Goal: Task Accomplishment & Management: Manage account settings

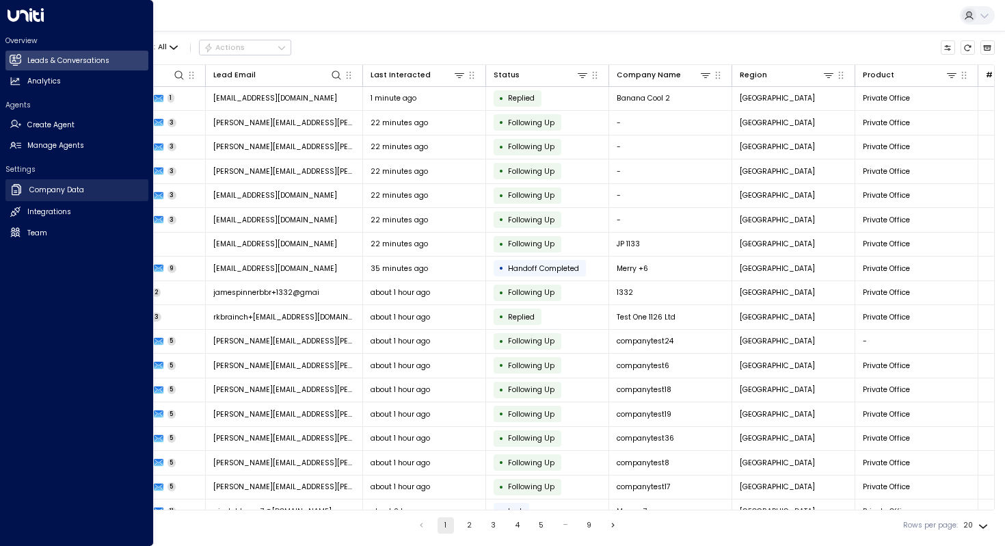
click at [39, 189] on h2 "Company Data" at bounding box center [56, 190] width 55 height 11
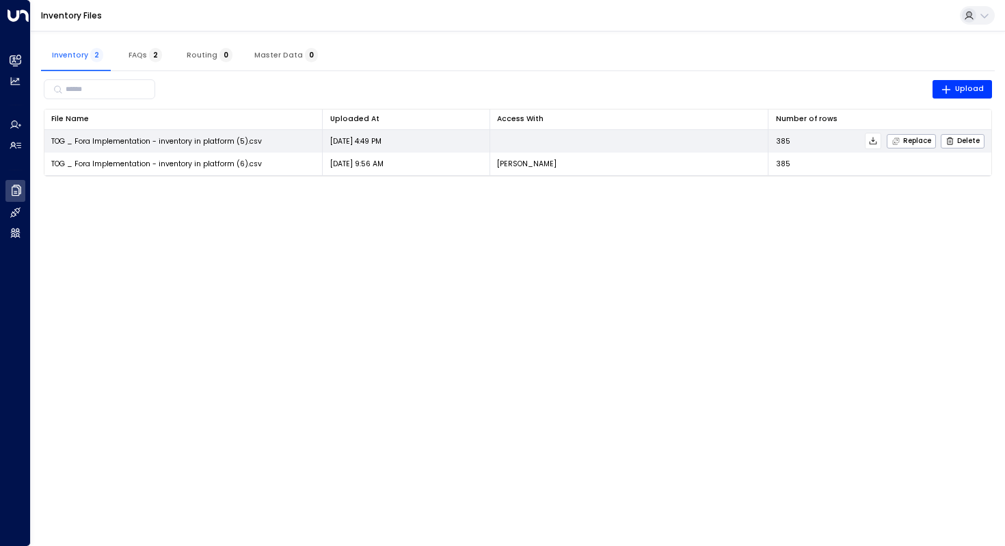
click at [157, 140] on span "TOG _ Fora Implementation - inventory in platform (5).csv" at bounding box center [156, 141] width 211 height 10
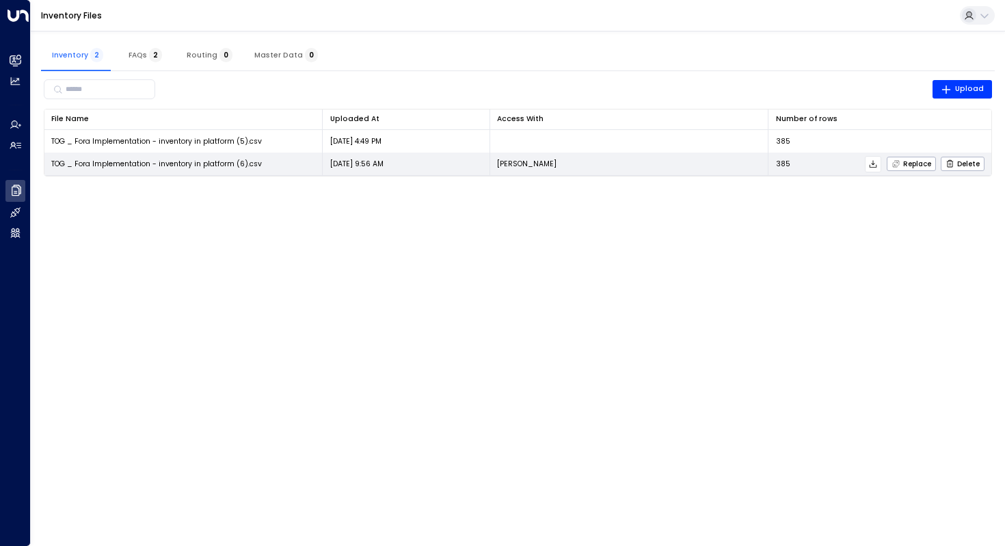
click at [872, 165] on icon at bounding box center [874, 164] width 8 height 8
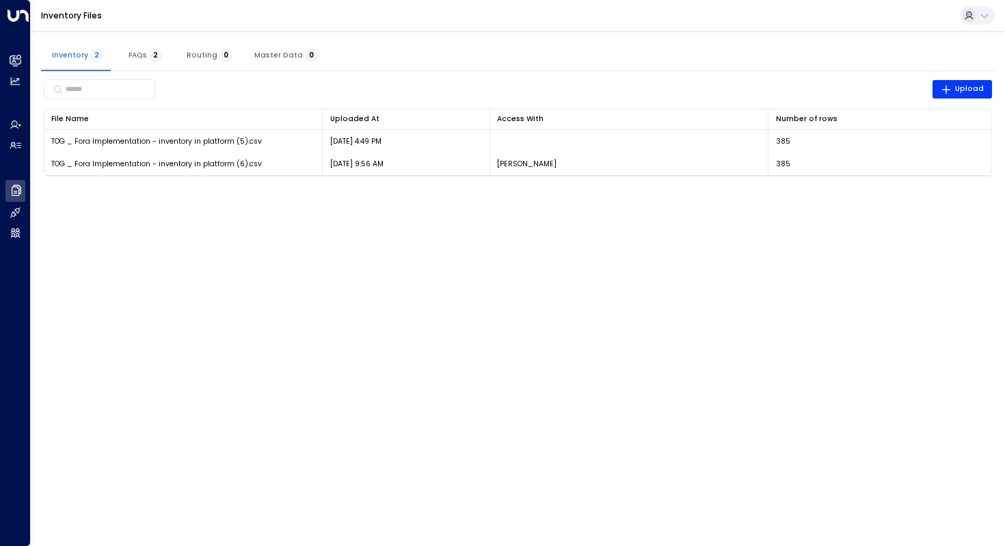
click at [133, 60] on button "FAQs 2" at bounding box center [145, 54] width 62 height 33
click at [82, 55] on span "Inventory 2" at bounding box center [77, 55] width 51 height 9
click at [122, 49] on button "FAQs 2" at bounding box center [145, 54] width 62 height 33
click at [203, 53] on span "Routing 0" at bounding box center [210, 55] width 46 height 9
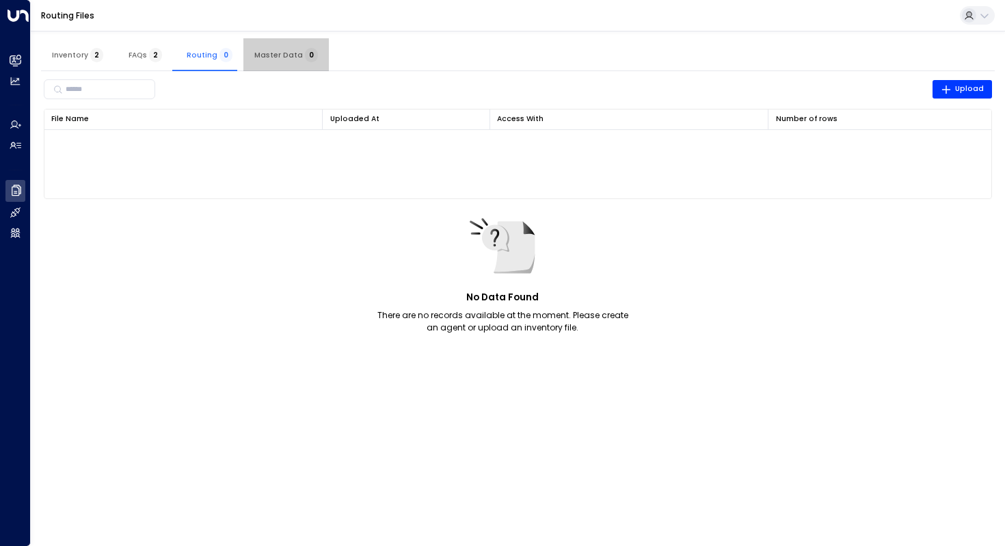
click at [288, 51] on span "Master Data 0" at bounding box center [286, 55] width 64 height 9
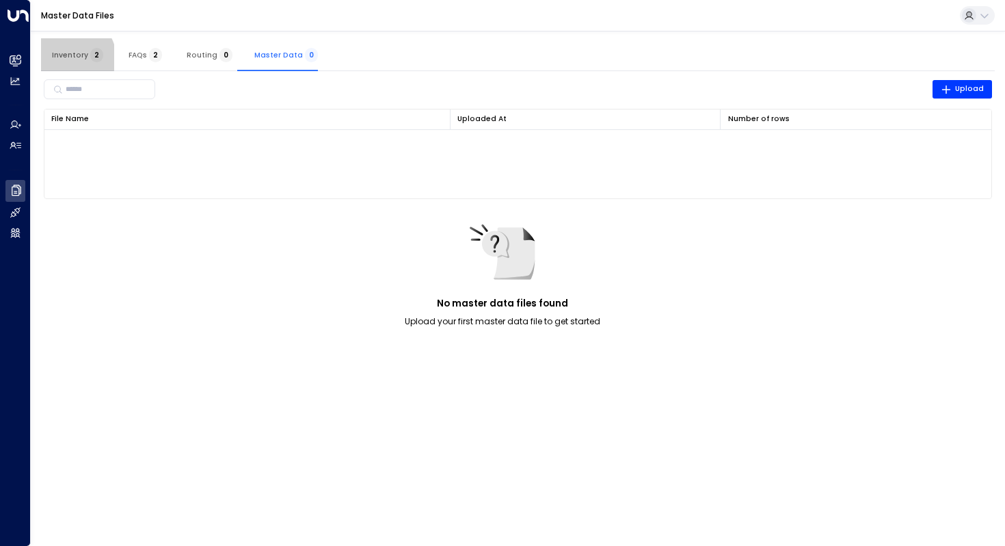
click at [74, 57] on span "Inventory 2" at bounding box center [77, 55] width 51 height 9
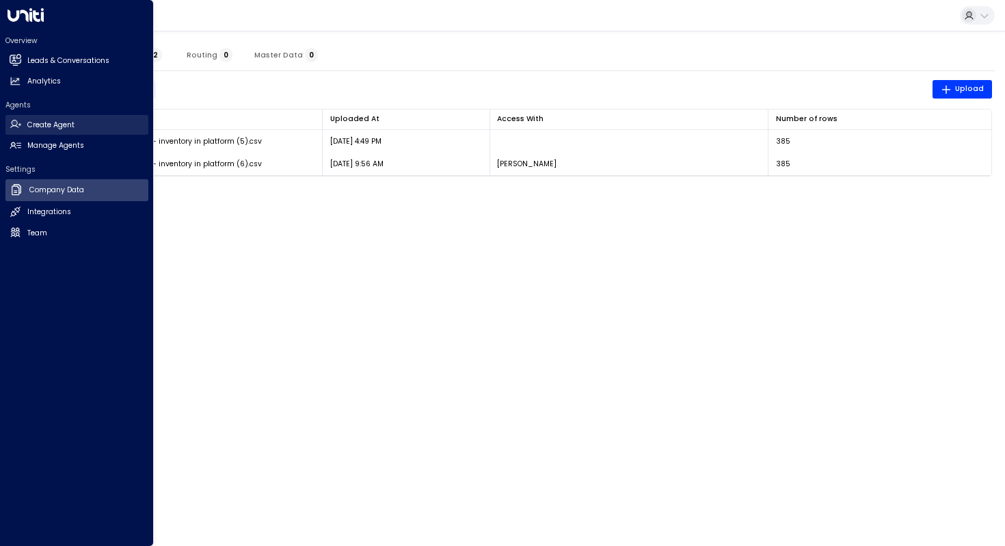
click at [53, 124] on h2 "Create Agent" at bounding box center [50, 125] width 47 height 11
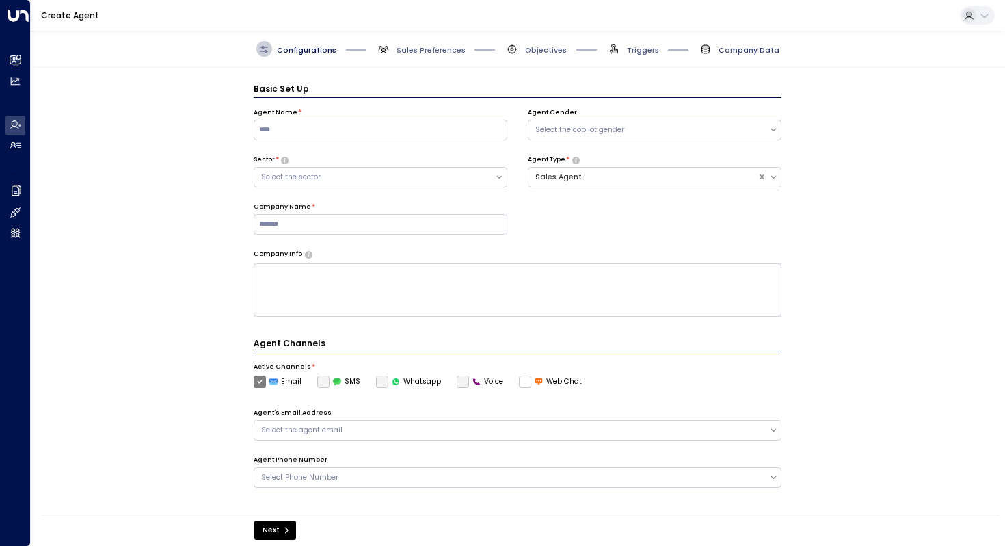
click at [741, 49] on span "Company Data" at bounding box center [749, 50] width 61 height 10
click at [730, 52] on span "Company Data" at bounding box center [749, 50] width 61 height 10
click at [735, 49] on span "Company Data" at bounding box center [749, 50] width 61 height 10
click at [709, 48] on icon at bounding box center [706, 47] width 8 height 4
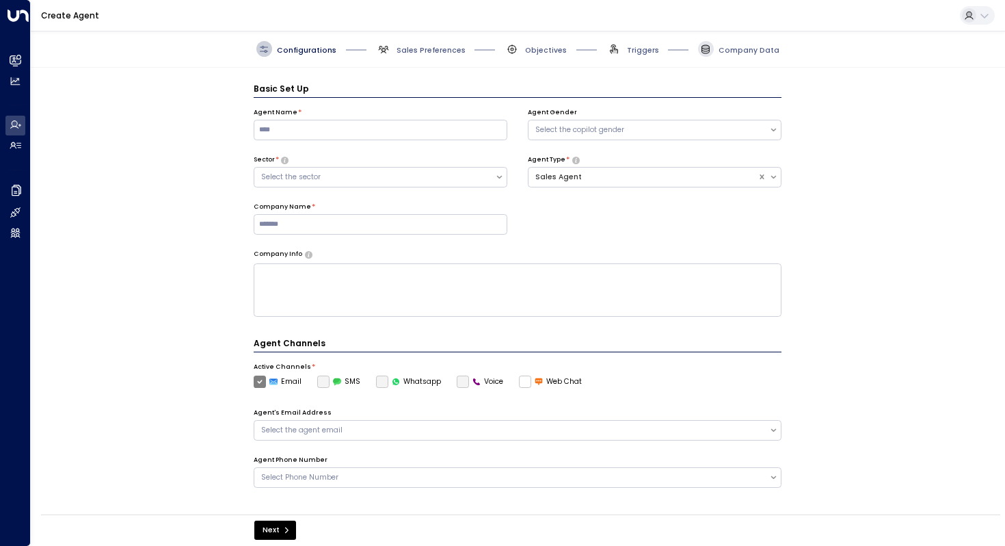
click at [710, 49] on icon at bounding box center [706, 49] width 8 height 9
click at [274, 527] on button "Next" at bounding box center [275, 530] width 42 height 19
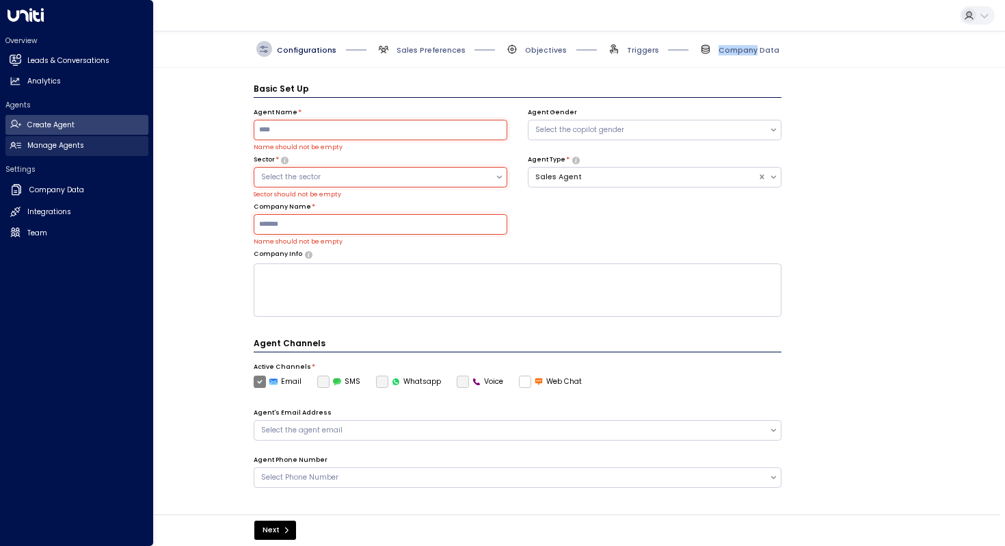
click at [38, 140] on link "Manage Agents Manage Agents" at bounding box center [76, 146] width 143 height 20
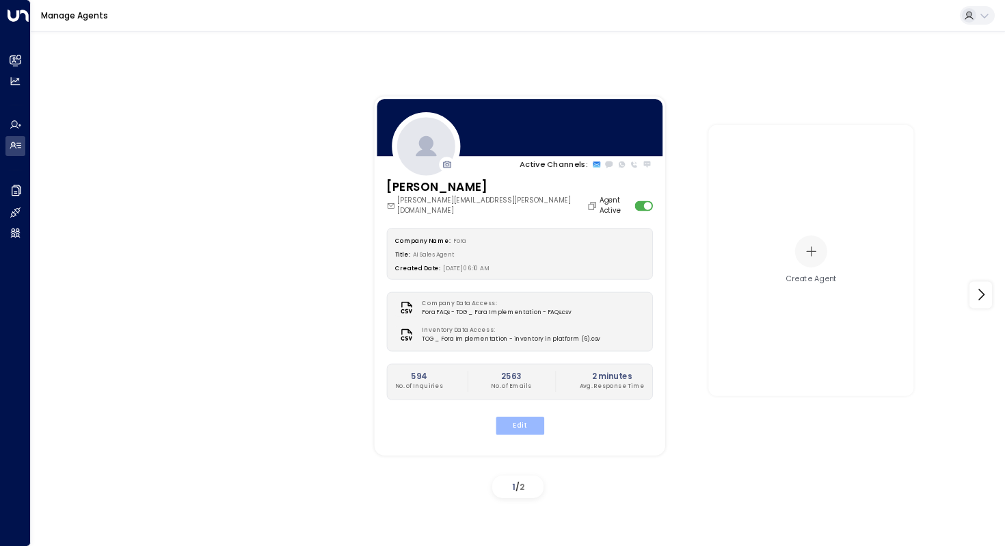
click at [511, 416] on button "Edit" at bounding box center [519, 425] width 49 height 18
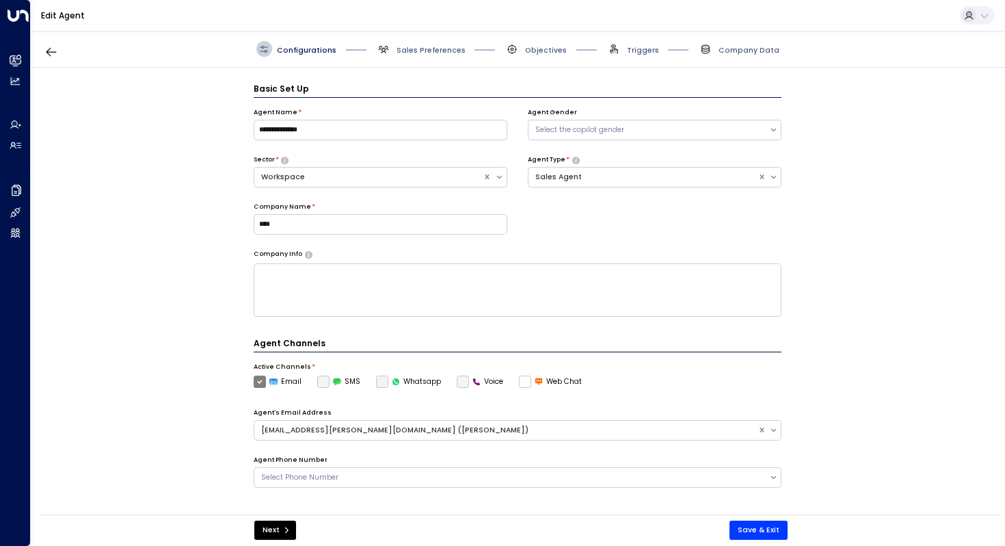
scroll to position [15, 0]
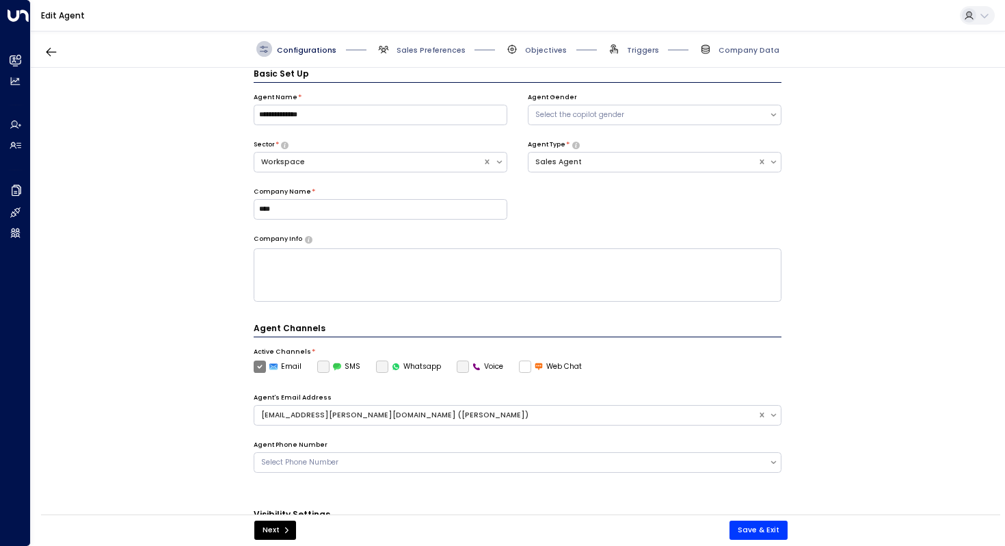
click at [751, 41] on span "Company Data" at bounding box center [738, 49] width 81 height 16
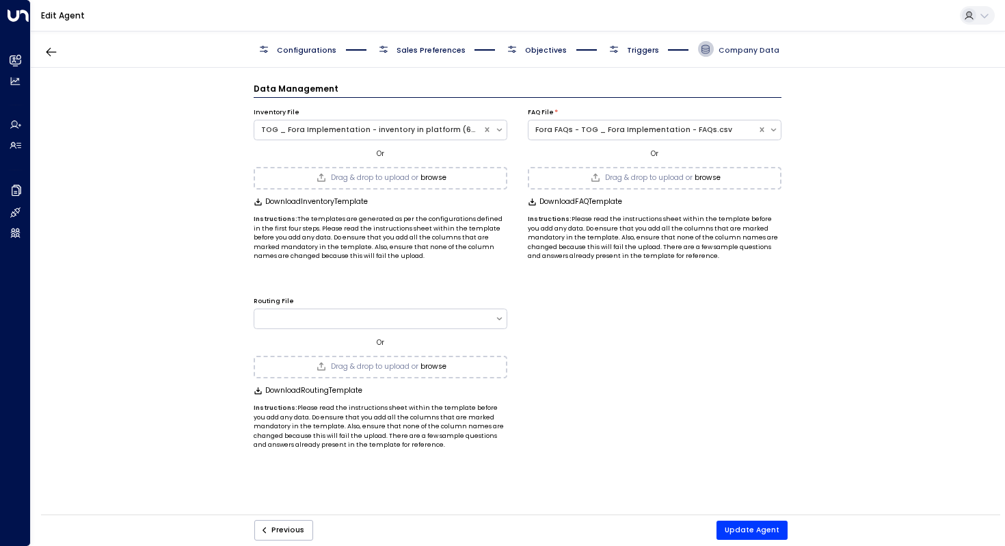
click at [741, 49] on span "Company Data" at bounding box center [749, 50] width 61 height 10
click at [366, 128] on div "TOG _ Fora Implementation - inventory in platform (6).csv" at bounding box center [368, 129] width 215 height 11
click at [114, 205] on div "Data Management Inventory File TOG _ Fora Implementation - inventory in platfor…" at bounding box center [518, 294] width 974 height 453
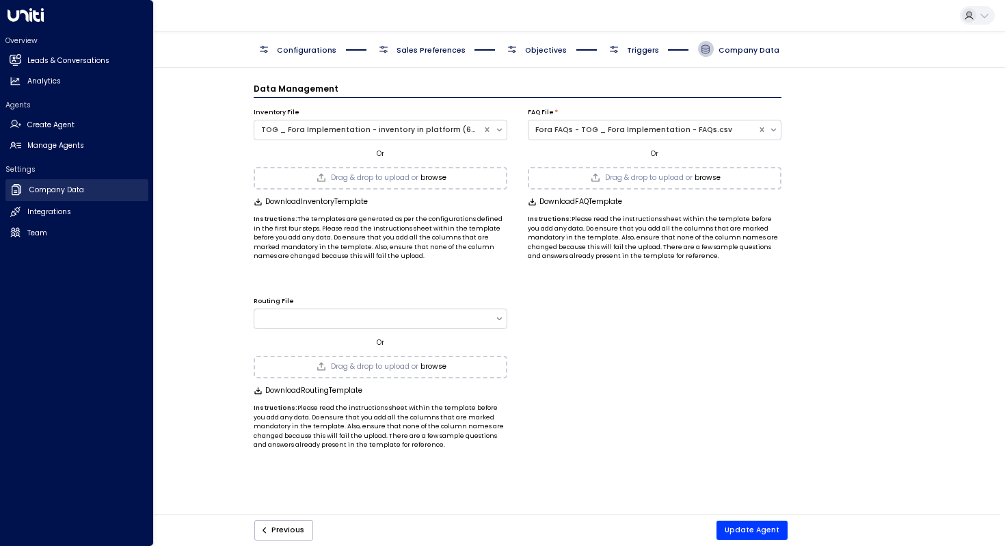
click at [32, 189] on h2 "Company Data" at bounding box center [56, 190] width 55 height 11
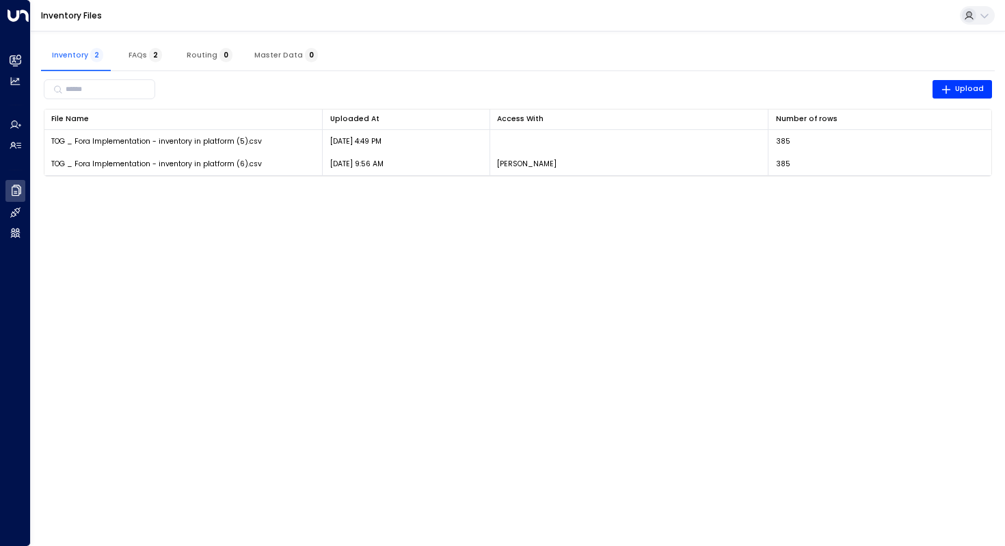
click at [118, 48] on button "FAQs 2" at bounding box center [145, 54] width 62 height 33
click at [81, 63] on button "Inventory 2" at bounding box center [77, 54] width 73 height 33
